Goal: Transaction & Acquisition: Subscribe to service/newsletter

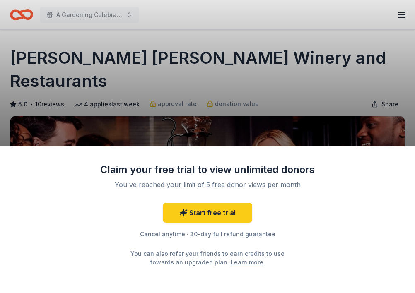
scroll to position [124, 0]
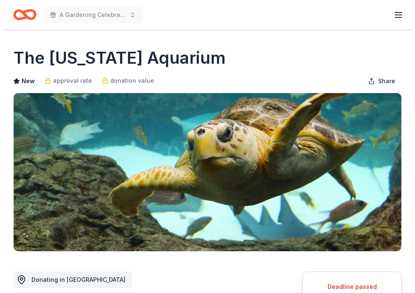
scroll to position [249, 0]
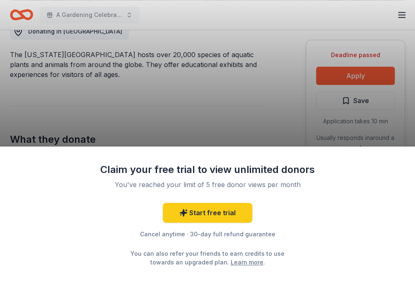
click at [259, 102] on div "Claim your free trial to view unlimited donors You've reached your limit of 5 f…" at bounding box center [207, 146] width 415 height 293
click at [215, 115] on div "Claim your free trial to view unlimited donors You've reached your limit of 5 f…" at bounding box center [207, 146] width 415 height 293
click at [361, 75] on div "Claim your free trial to view unlimited donors You've reached your limit of 5 f…" at bounding box center [207, 146] width 415 height 293
click at [205, 123] on div "Claim your free trial to view unlimited donors You've reached your limit of 5 f…" at bounding box center [207, 146] width 415 height 293
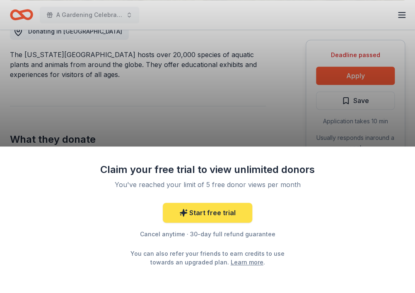
click at [205, 212] on link "Start free trial" at bounding box center [207, 213] width 89 height 20
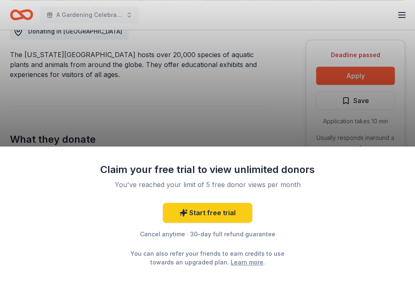
click at [204, 112] on div "Claim your free trial to view unlimited donors You've reached your limit of 5 f…" at bounding box center [207, 146] width 415 height 293
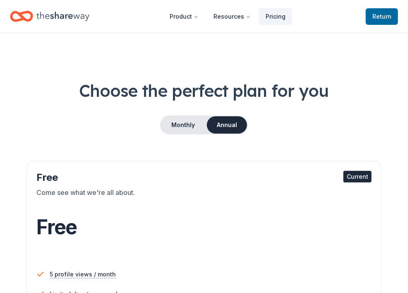
click at [302, 116] on div "Monthly Annual" at bounding box center [204, 125] width 389 height 19
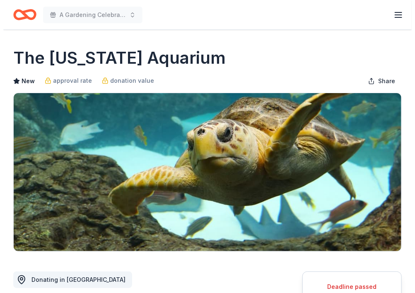
scroll to position [249, 0]
